Goal: Information Seeking & Learning: Learn about a topic

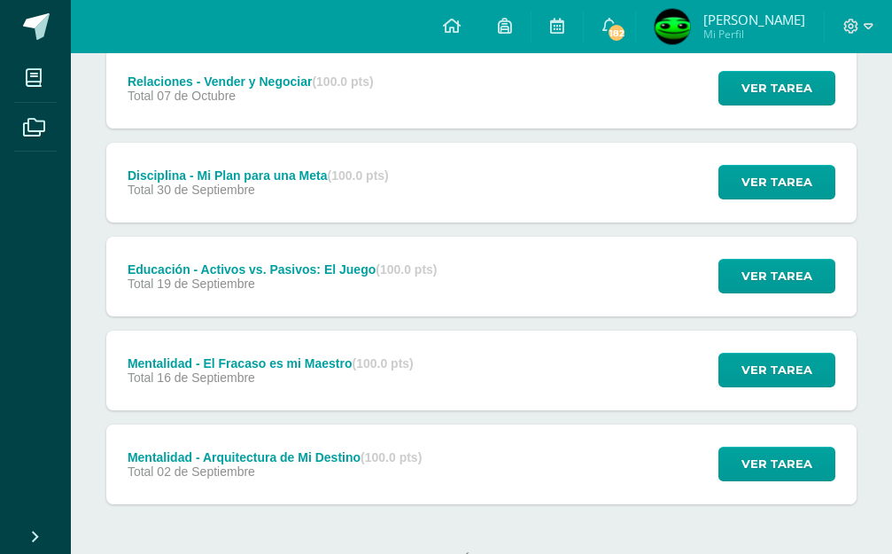
scroll to position [250, 0]
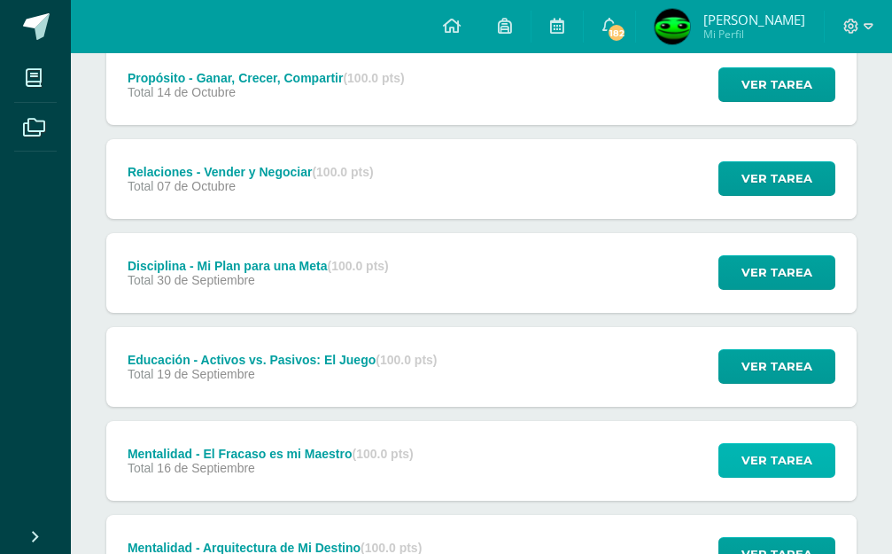
click at [763, 444] on span "Ver tarea" at bounding box center [776, 460] width 71 height 33
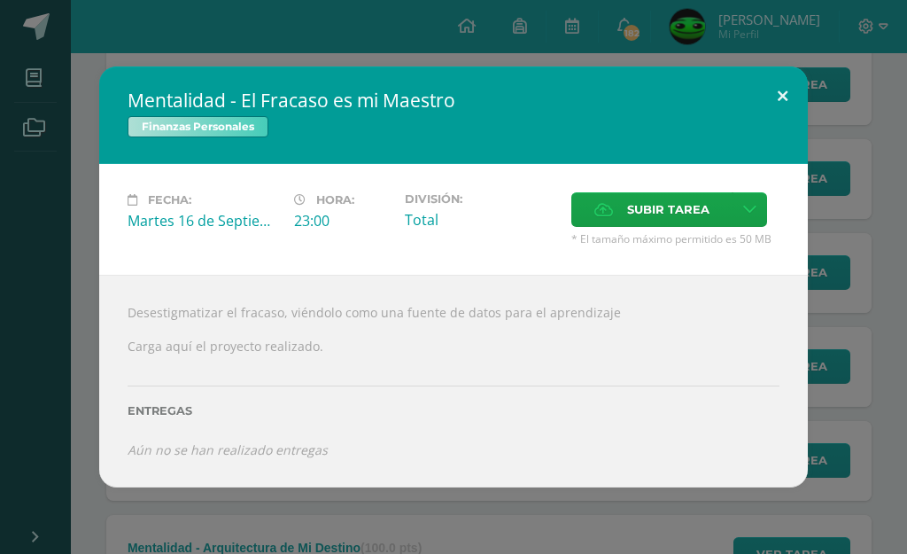
click at [779, 127] on button at bounding box center [782, 96] width 50 height 60
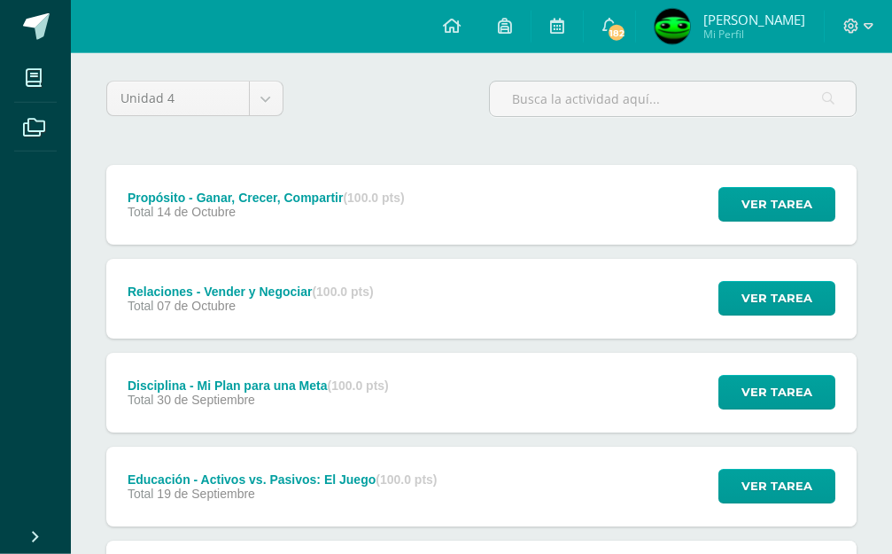
scroll to position [340, 0]
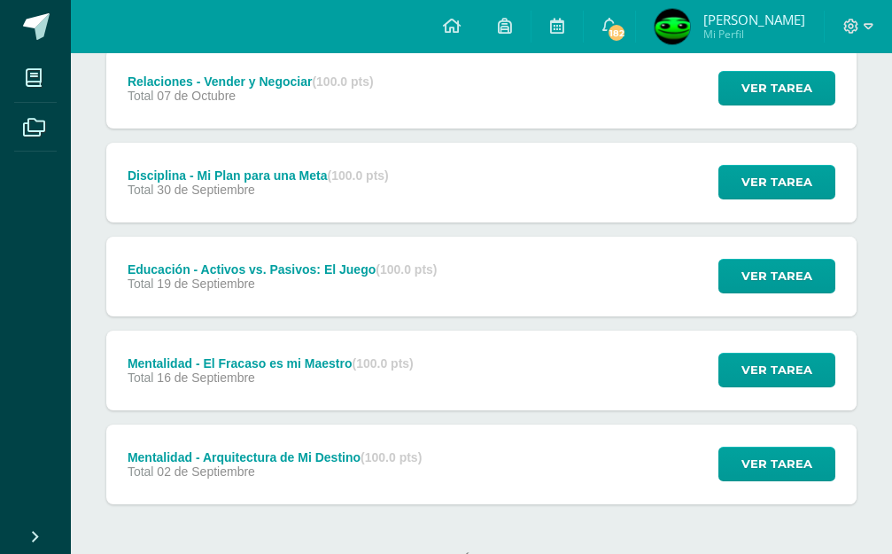
click at [294, 356] on div "Mentalidad - El Fracaso es mi Maestro (100.0 pts)" at bounding box center [271, 363] width 286 height 14
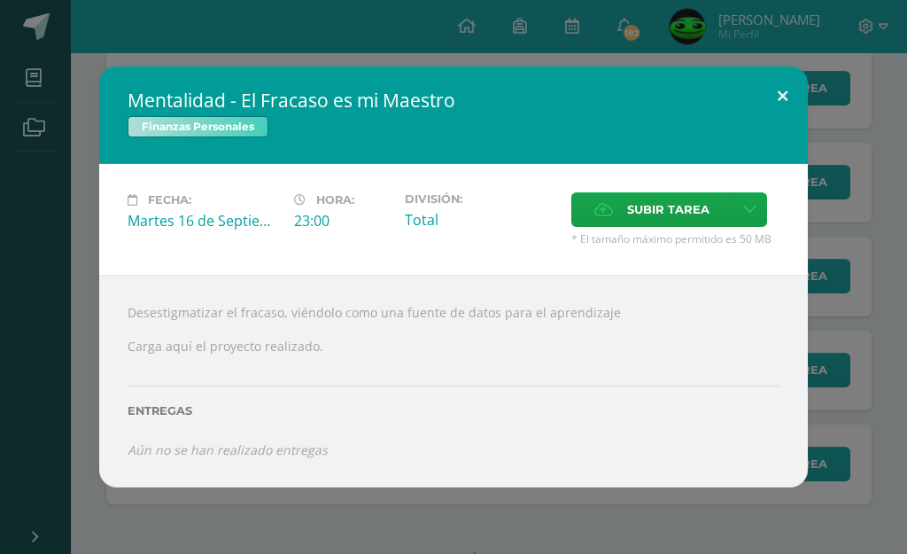
click at [786, 105] on button at bounding box center [782, 96] width 50 height 60
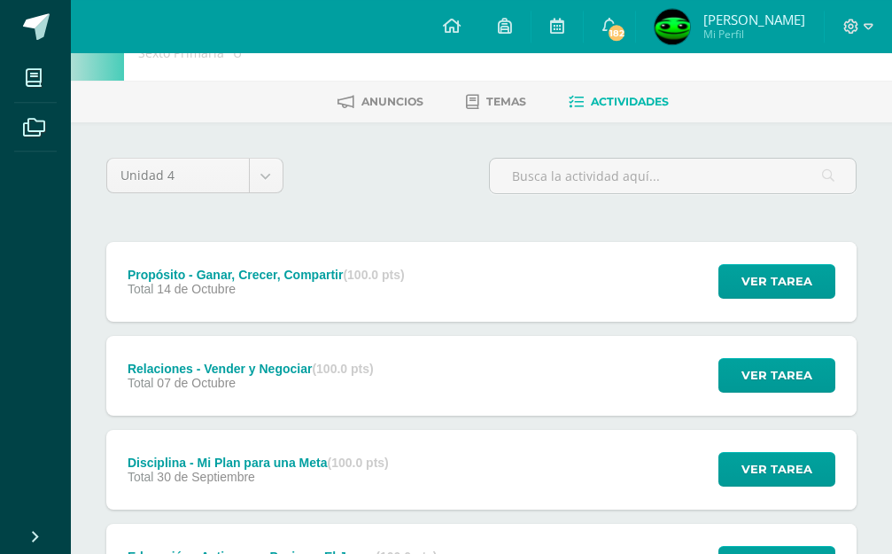
scroll to position [0, 0]
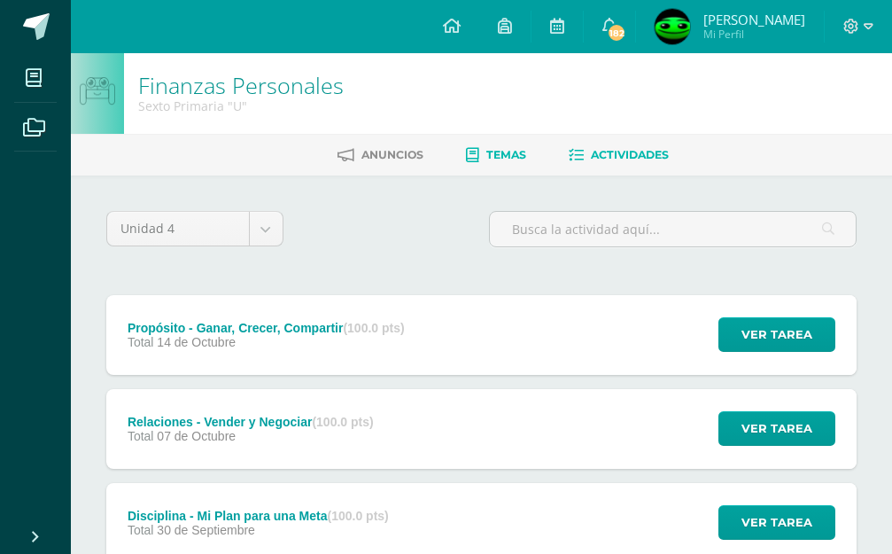
click at [508, 153] on span "Temas" at bounding box center [506, 154] width 40 height 13
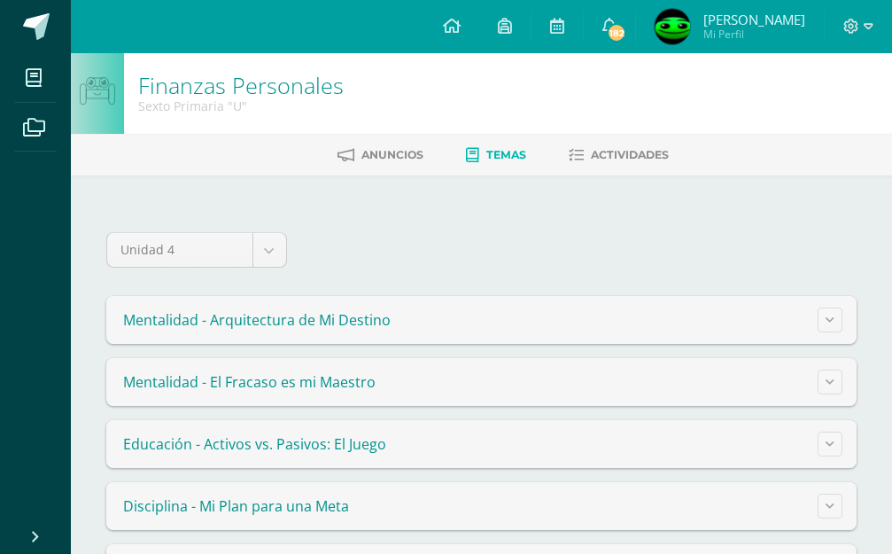
scroll to position [135, 0]
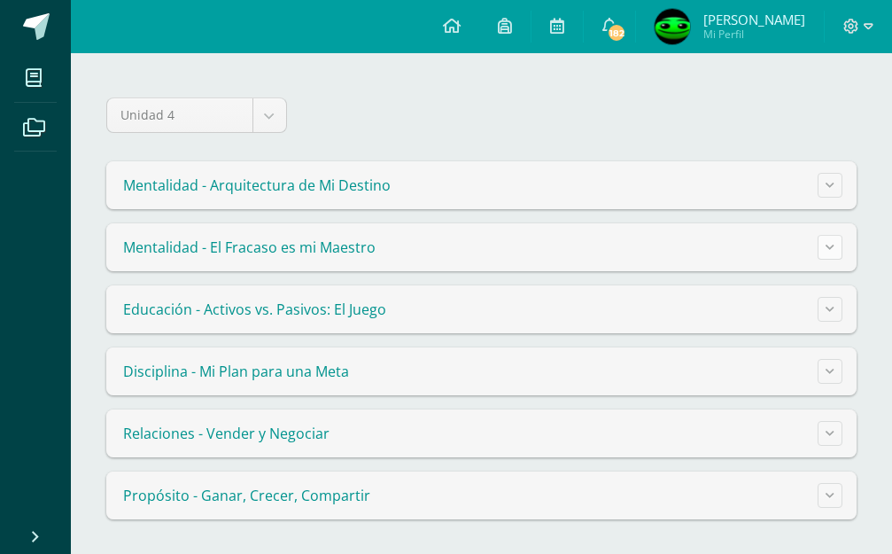
click at [832, 244] on icon at bounding box center [829, 247] width 9 height 10
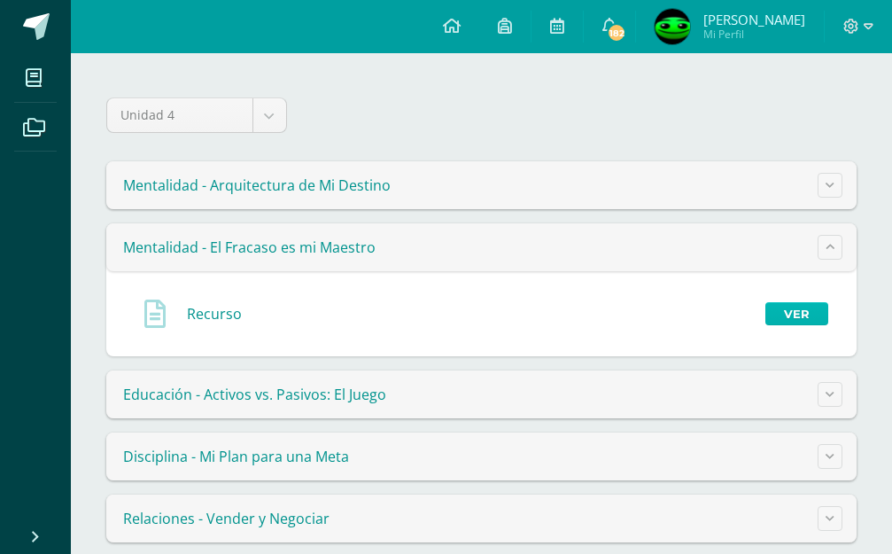
click at [790, 306] on link "Ver" at bounding box center [796, 313] width 63 height 23
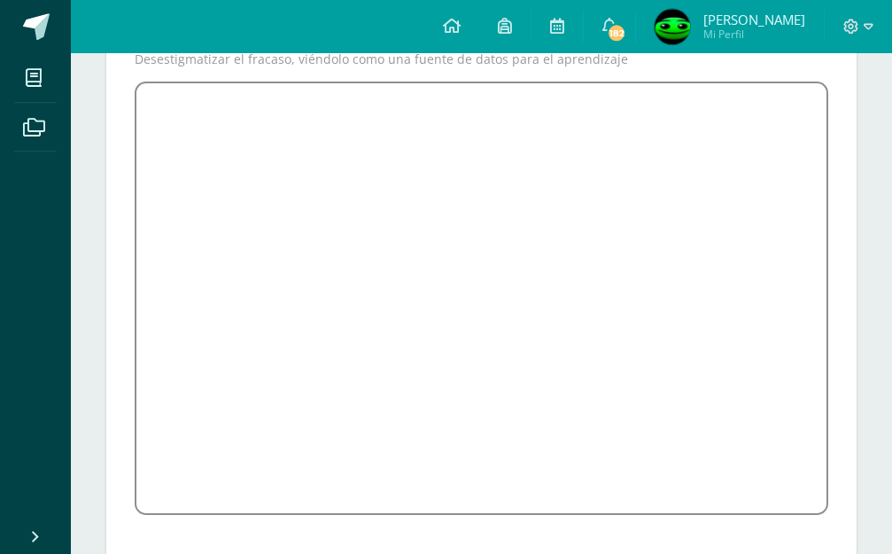
scroll to position [283, 0]
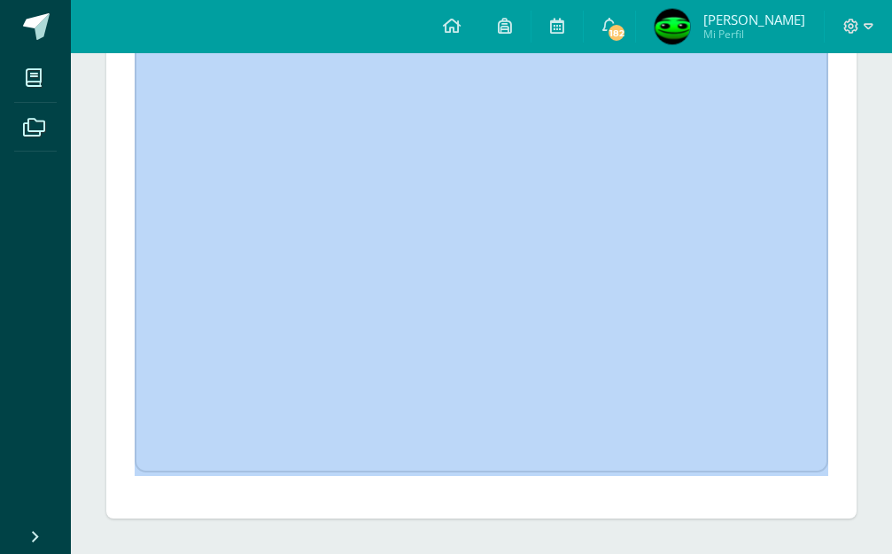
drag, startPoint x: 861, startPoint y: 351, endPoint x: 734, endPoint y: 365, distance: 127.4
click at [734, 365] on div "Recurso Desestigmatizar el fracaso, viéndolo como una fuente de datos para el a…" at bounding box center [481, 223] width 764 height 592
